Goal: Transaction & Acquisition: Purchase product/service

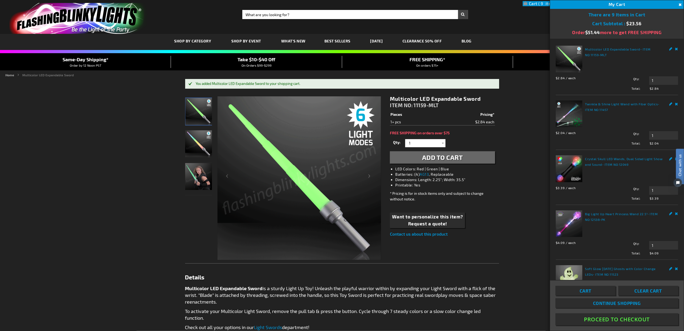
drag, startPoint x: 585, startPoint y: 291, endPoint x: 524, endPoint y: 224, distance: 91.0
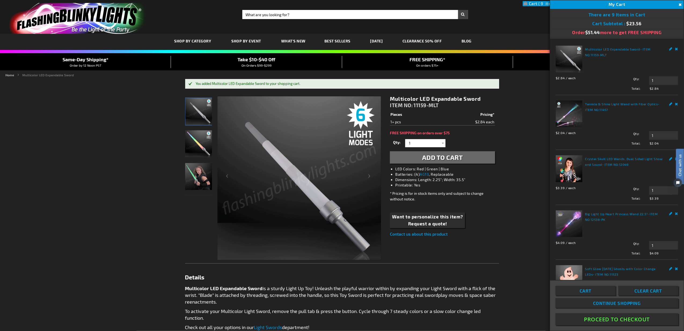
click at [585, 291] on span "Cart" at bounding box center [586, 290] width 12 height 5
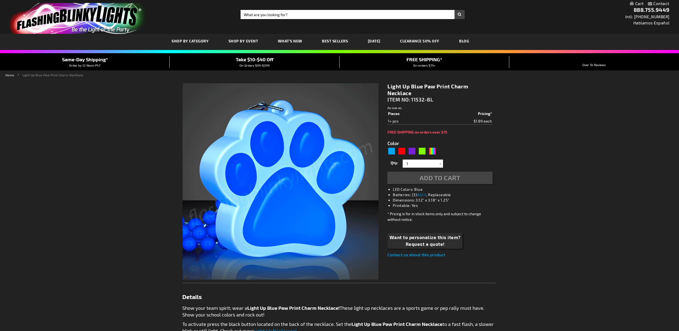
type input "5629"
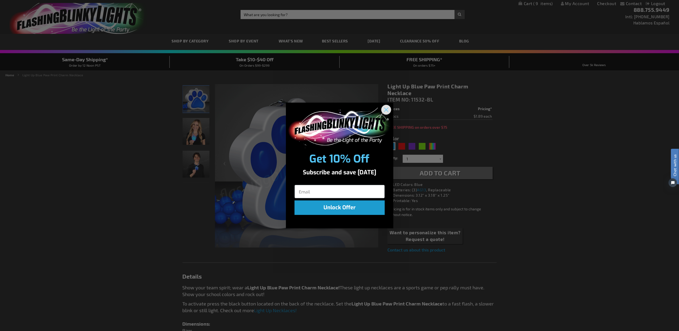
click at [383, 109] on circle "Close dialog" at bounding box center [385, 109] width 9 height 9
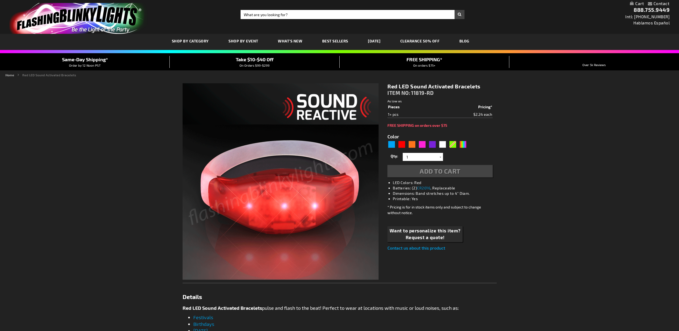
type input "5641"
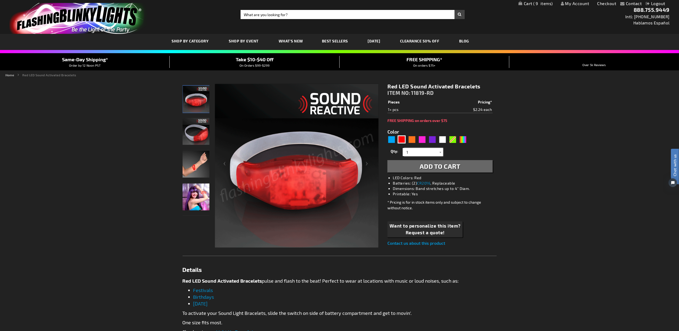
click at [413, 155] on input "1" at bounding box center [423, 152] width 39 height 8
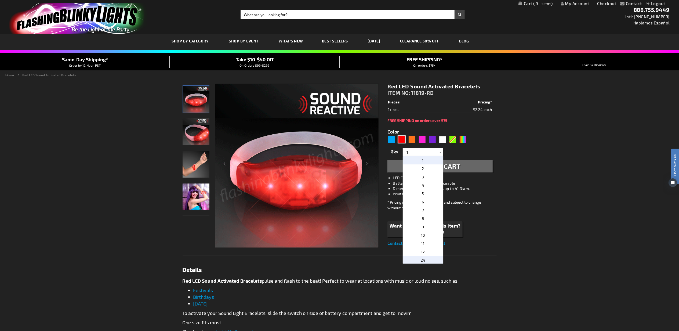
click at [427, 258] on p "24" at bounding box center [423, 260] width 40 height 8
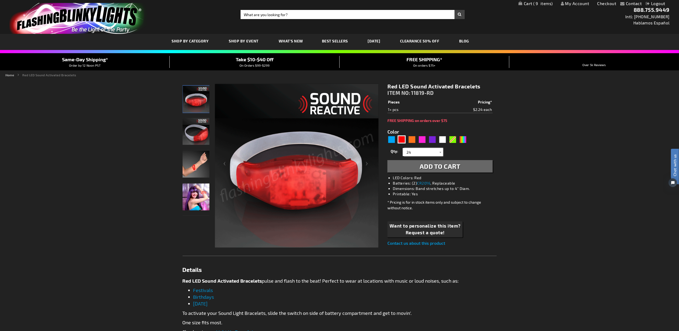
click at [419, 150] on input "24" at bounding box center [423, 152] width 39 height 8
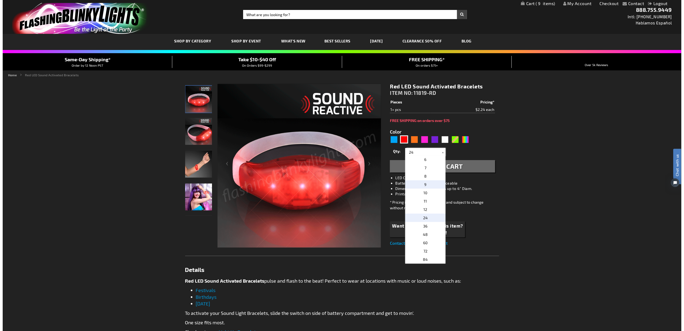
scroll to position [60, 0]
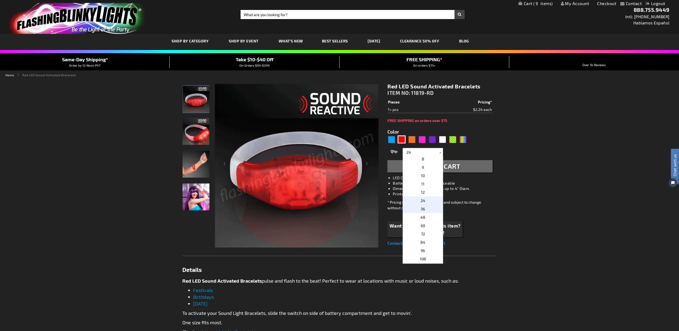
click at [429, 208] on p "36" at bounding box center [423, 209] width 40 height 8
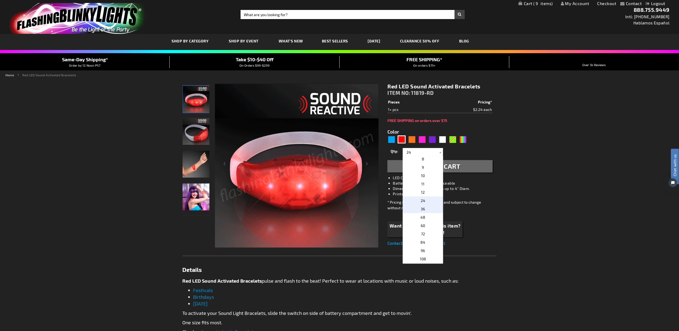
type input "36"
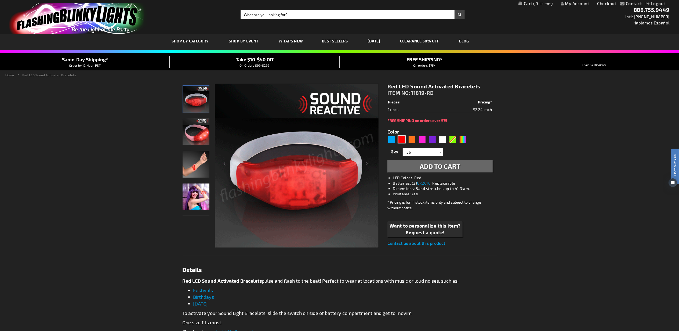
click at [451, 168] on span "Add to Cart" at bounding box center [440, 166] width 41 height 8
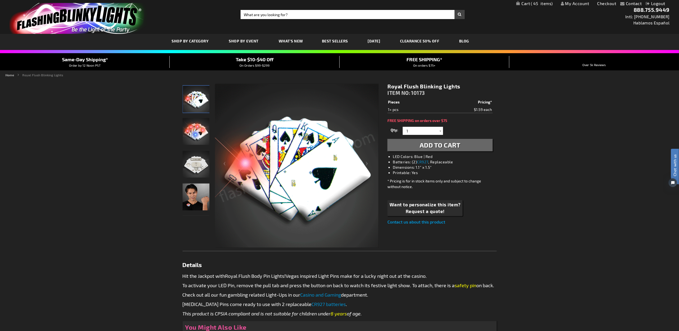
click at [432, 143] on span "Add to Cart" at bounding box center [440, 145] width 41 height 8
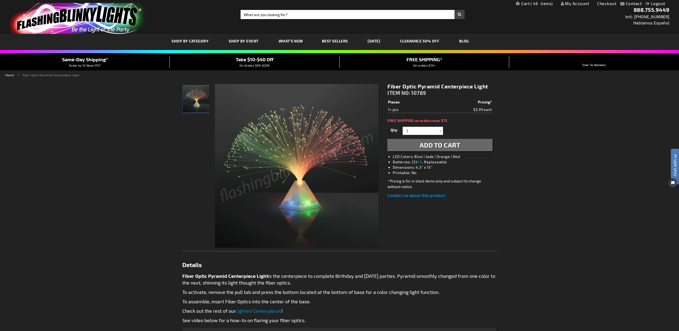
click at [435, 141] on span "Add to Cart" at bounding box center [440, 145] width 41 height 8
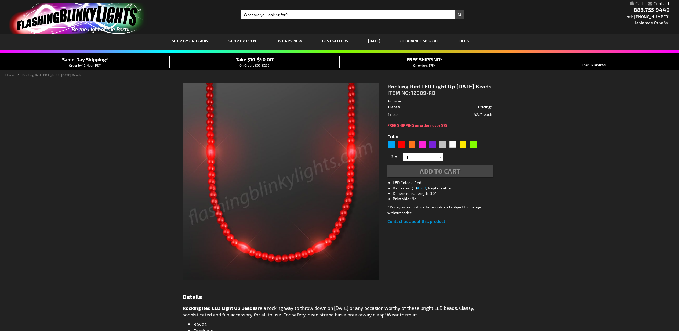
type input "5641"
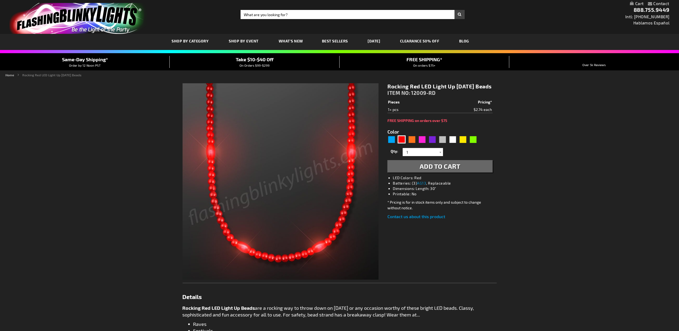
click at [428, 170] on span "Add to Cart" at bounding box center [440, 166] width 41 height 8
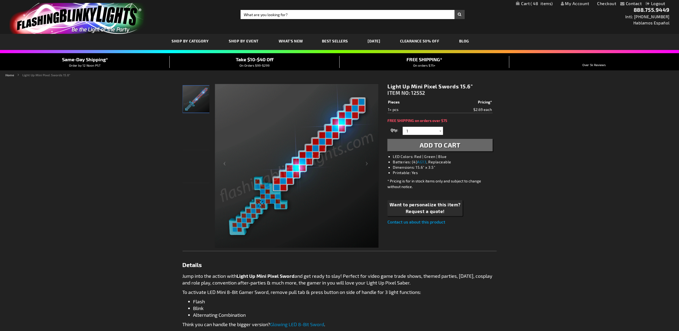
drag, startPoint x: 436, startPoint y: 143, endPoint x: 432, endPoint y: 138, distance: 6.5
click at [436, 143] on span "Add to Cart" at bounding box center [440, 145] width 41 height 8
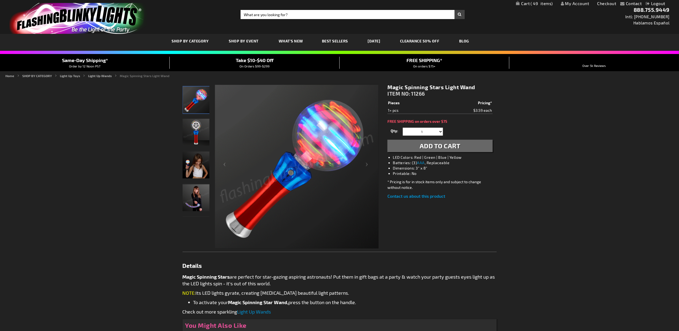
drag, startPoint x: 443, startPoint y: 145, endPoint x: 373, endPoint y: 6, distance: 156.5
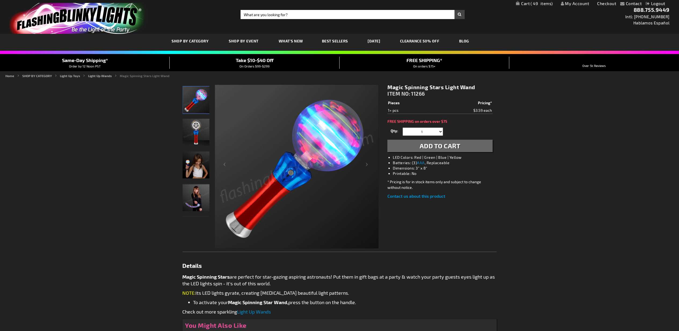
click at [443, 145] on span "Add to Cart" at bounding box center [440, 146] width 41 height 8
